Goal: Task Accomplishment & Management: Complete application form

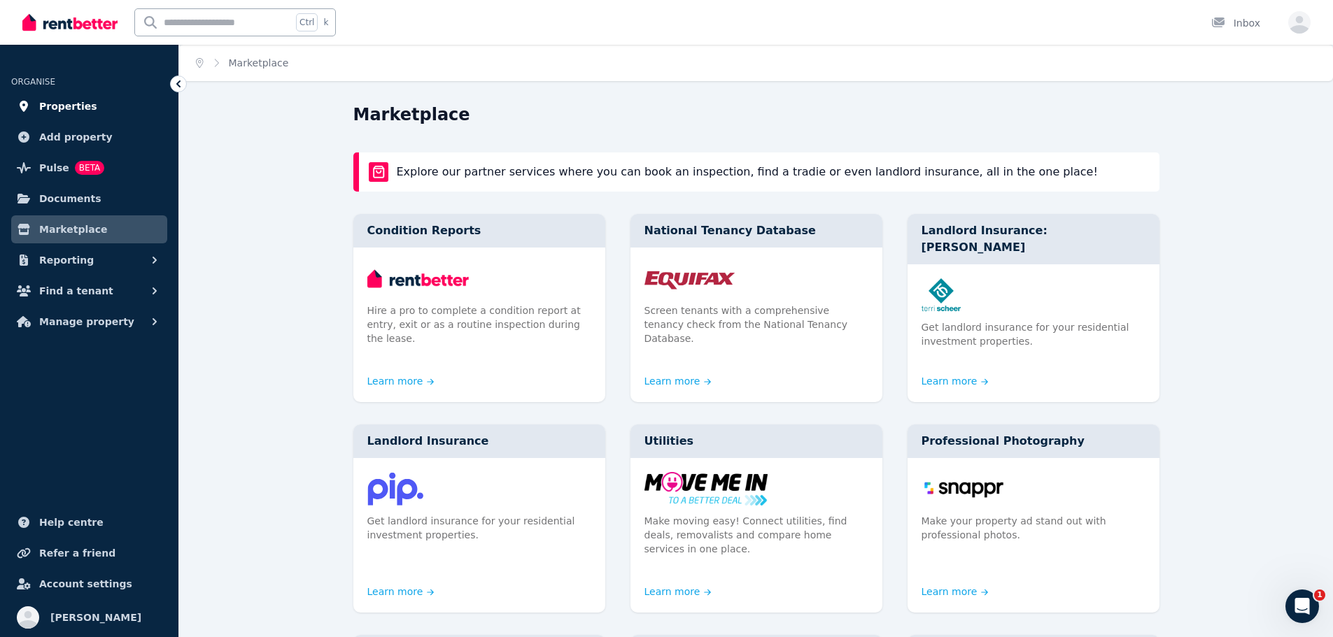
click at [61, 108] on span "Properties" at bounding box center [68, 106] width 58 height 17
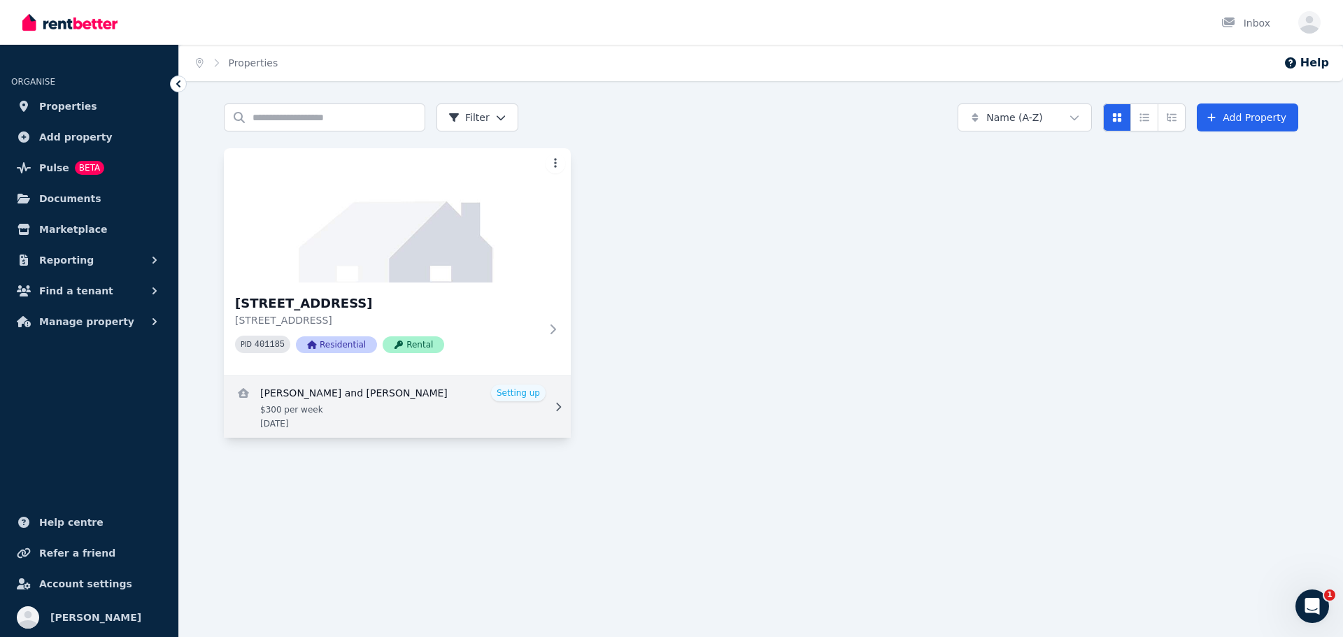
click at [520, 396] on link "View details for Bertie and Narelle Irwin" at bounding box center [397, 407] width 347 height 62
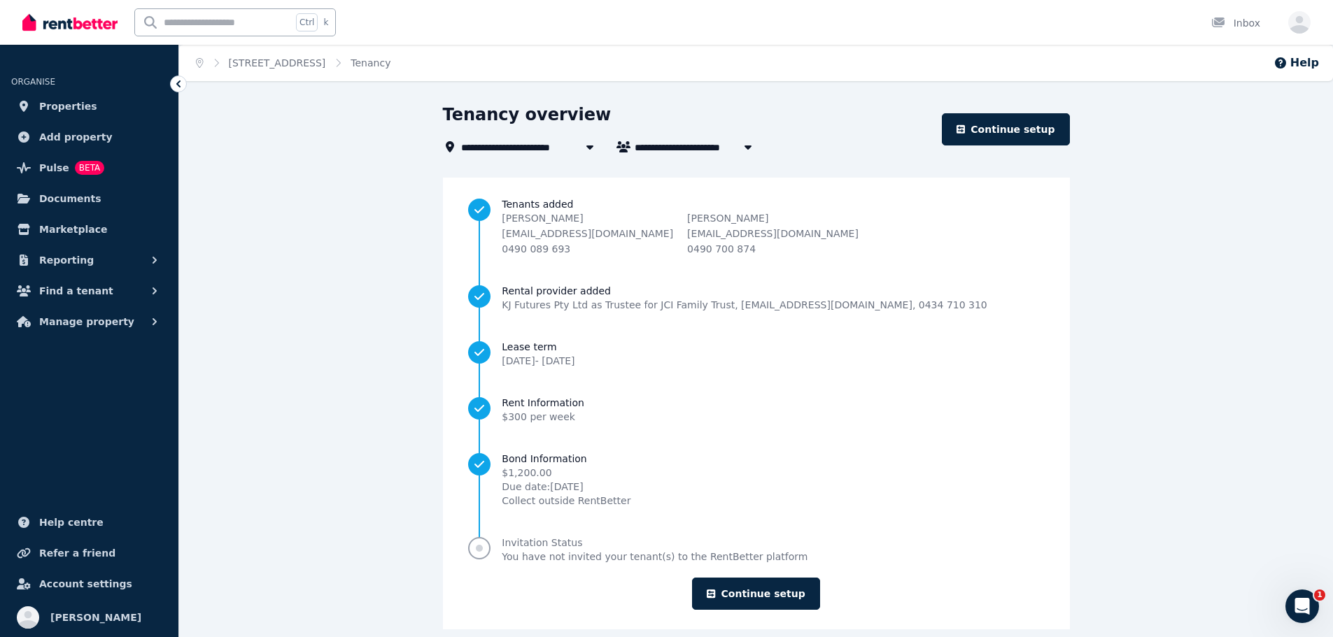
click at [483, 546] on span "Progress" at bounding box center [479, 548] width 7 height 7
click at [594, 537] on span "Invitation Status" at bounding box center [655, 543] width 306 height 14
click at [735, 586] on link "Continue setup" at bounding box center [755, 594] width 127 height 32
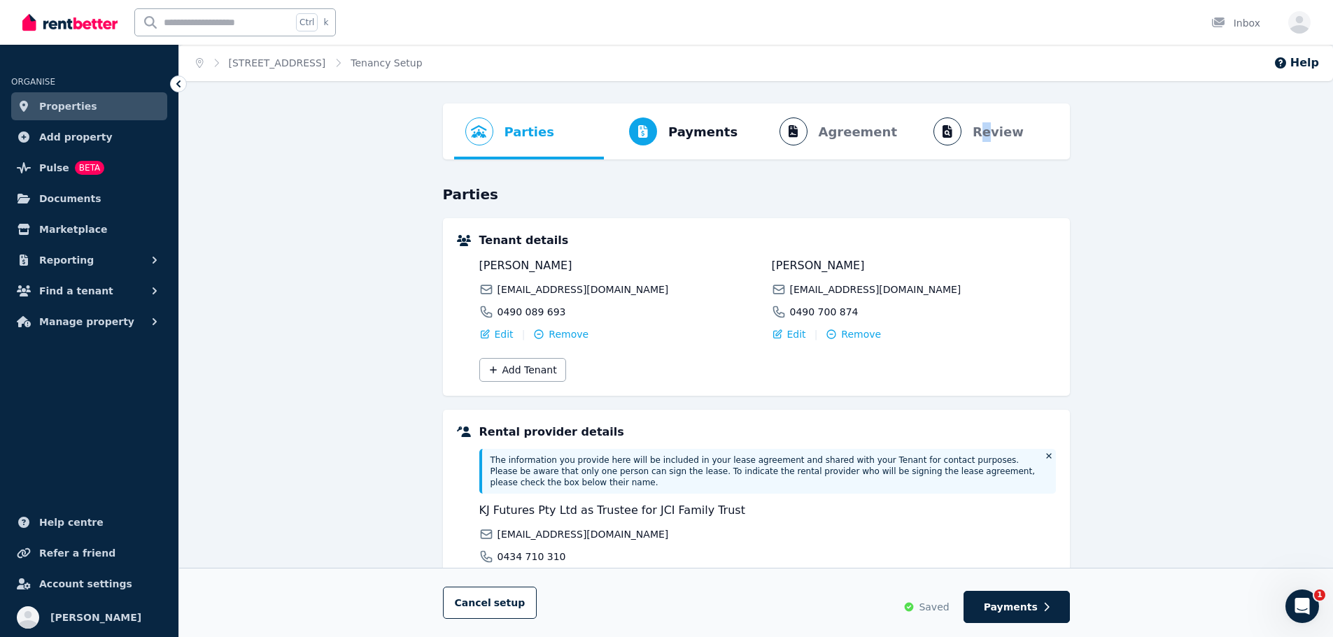
click at [984, 129] on ol "Parties Rental provider and tenant details Payments Bond and rental payments Ag…" at bounding box center [756, 132] width 604 height 56
click at [1055, 607] on button "Payments" at bounding box center [1016, 607] width 106 height 32
select select "**********"
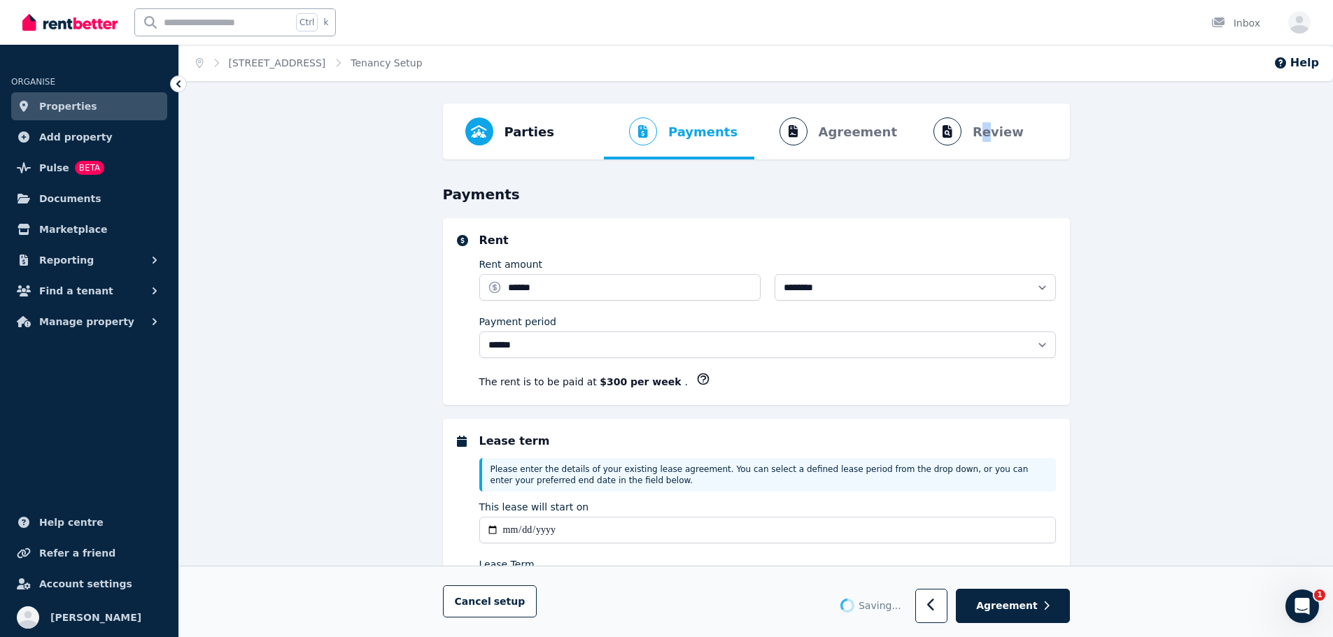
select select "**********"
click at [1055, 607] on button "Agreement" at bounding box center [1012, 607] width 113 height 34
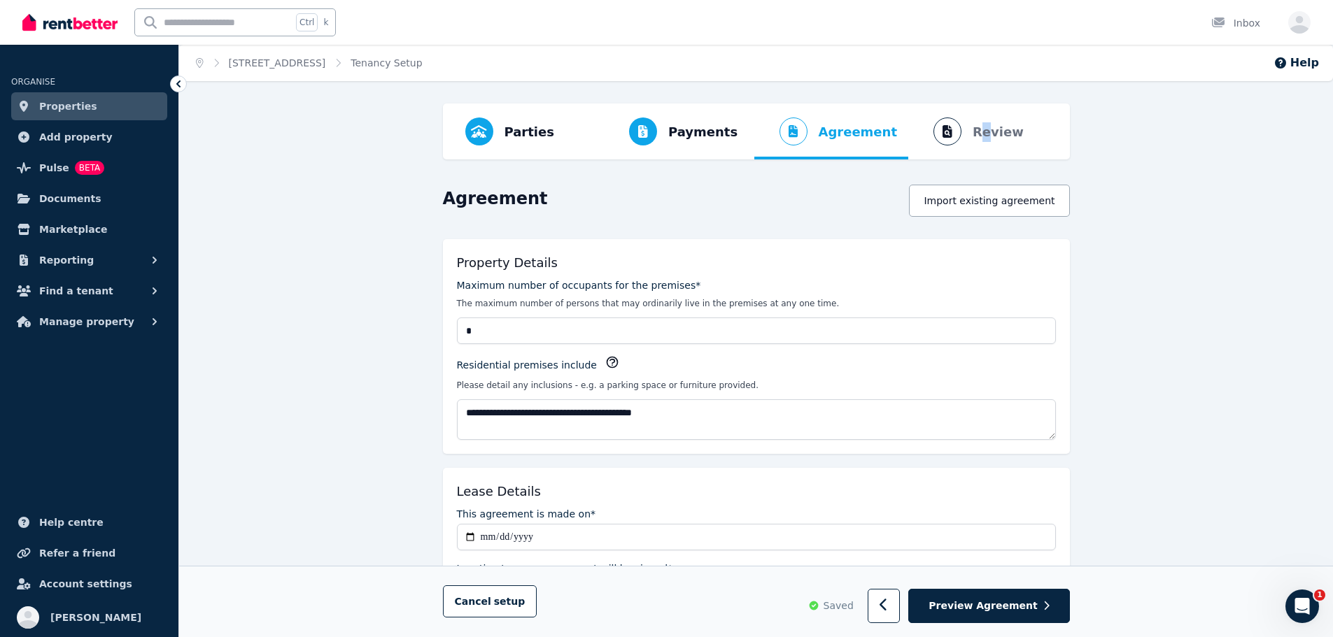
click at [1055, 607] on button "Preview Agreement" at bounding box center [988, 607] width 161 height 34
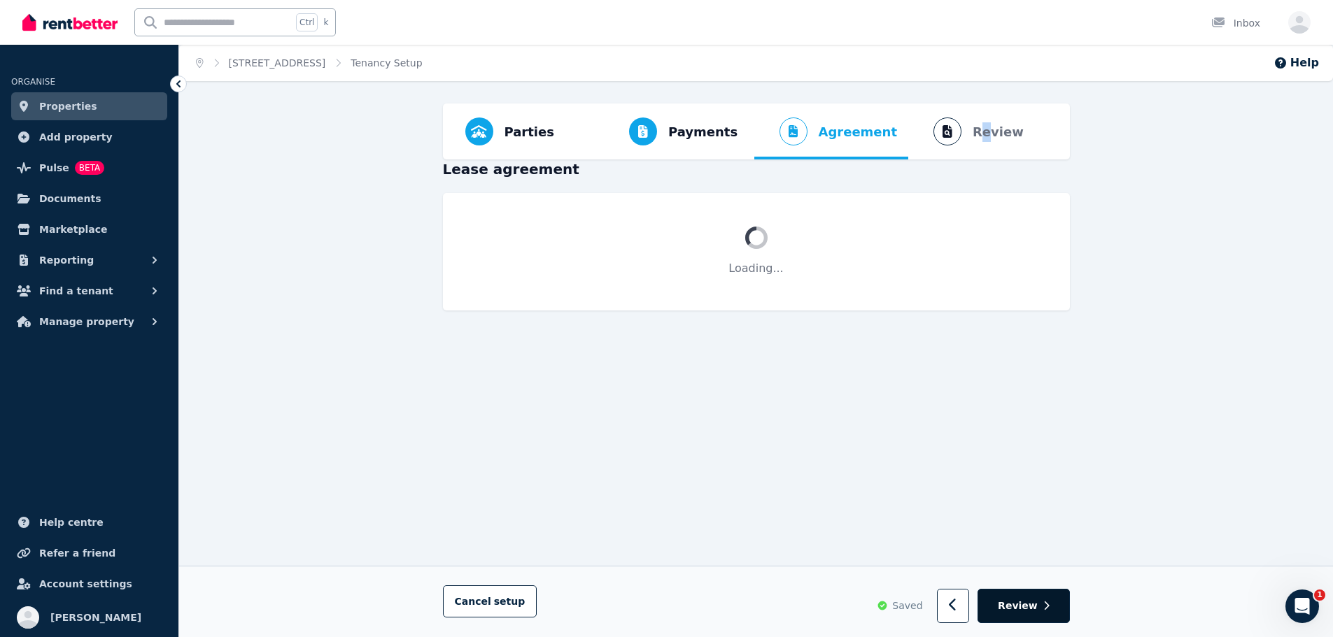
click at [1033, 610] on span "Review" at bounding box center [1018, 607] width 40 height 14
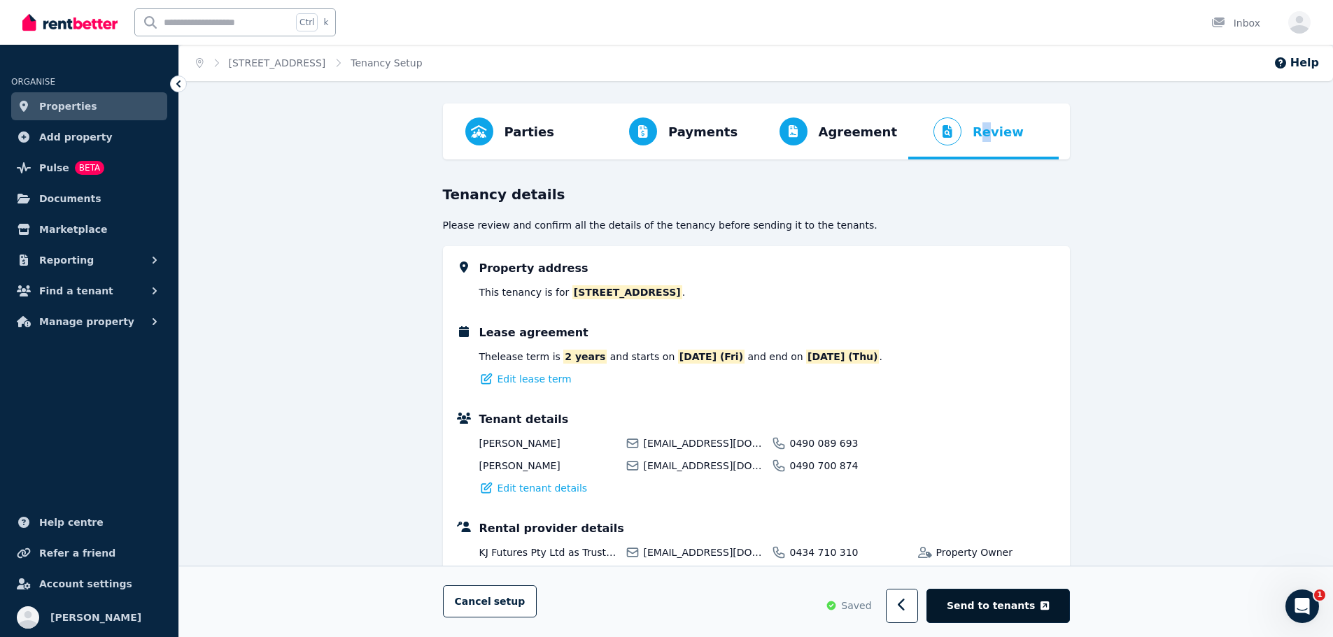
click at [1024, 607] on span "Send to tenants" at bounding box center [991, 607] width 88 height 14
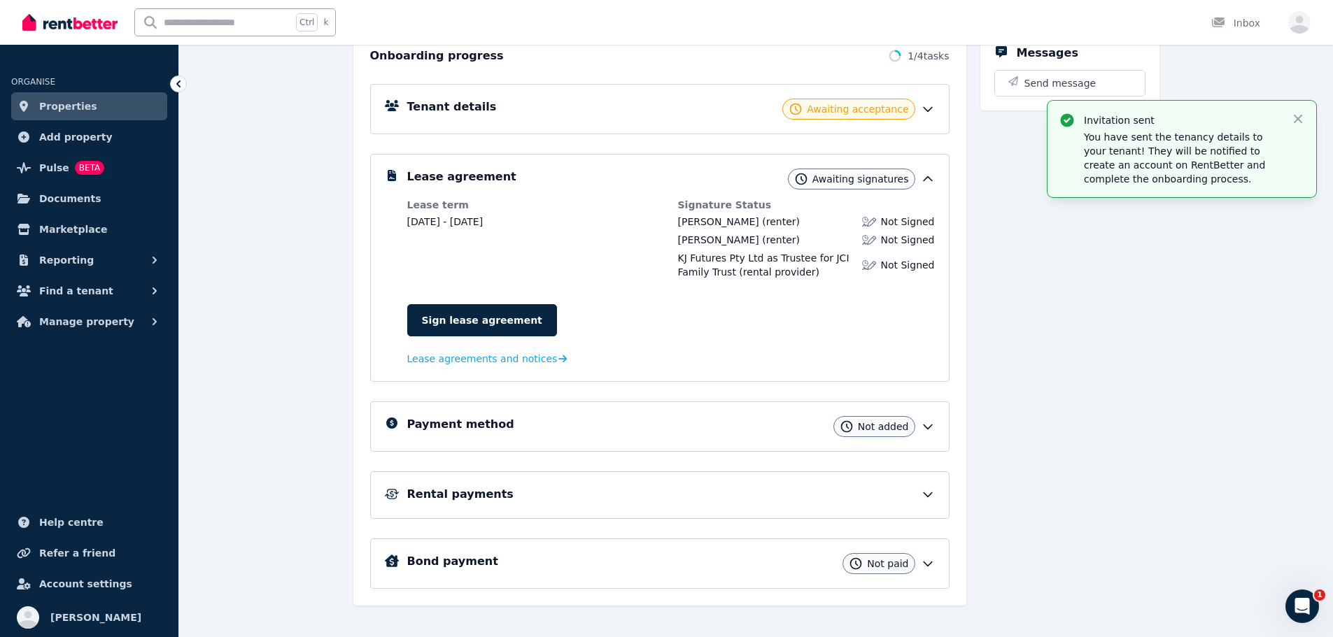
scroll to position [185, 0]
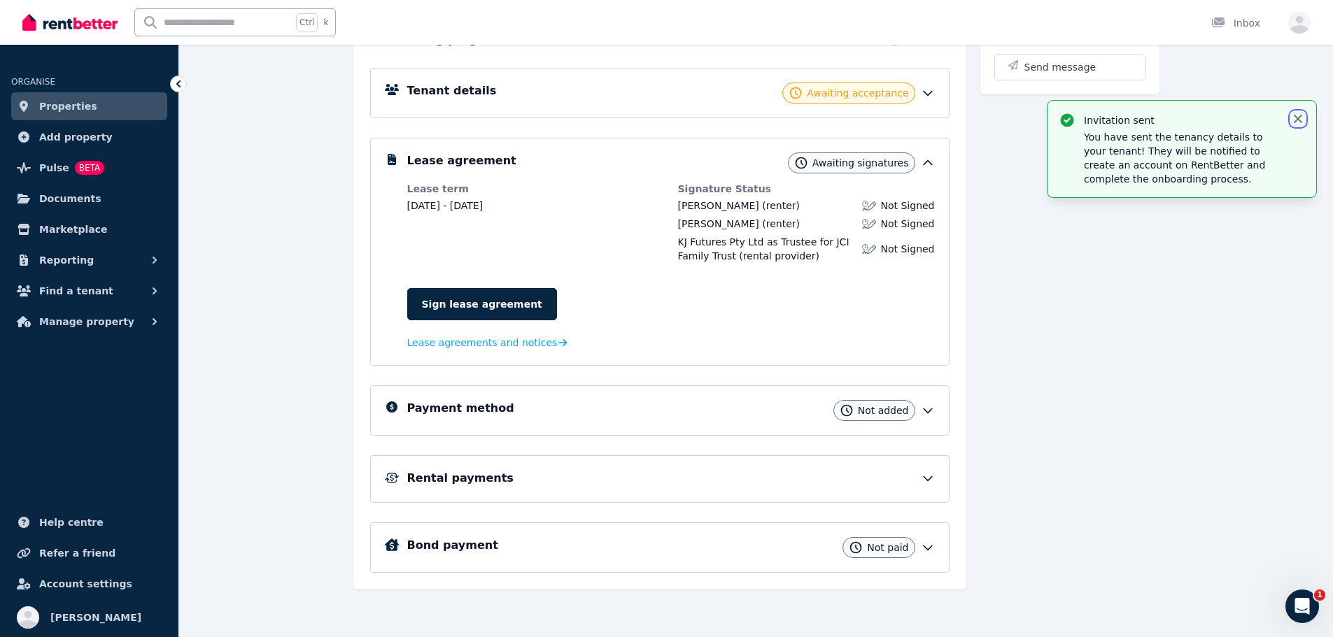
click at [1299, 118] on icon "button" at bounding box center [1298, 119] width 8 height 8
